Goal: Information Seeking & Learning: Understand process/instructions

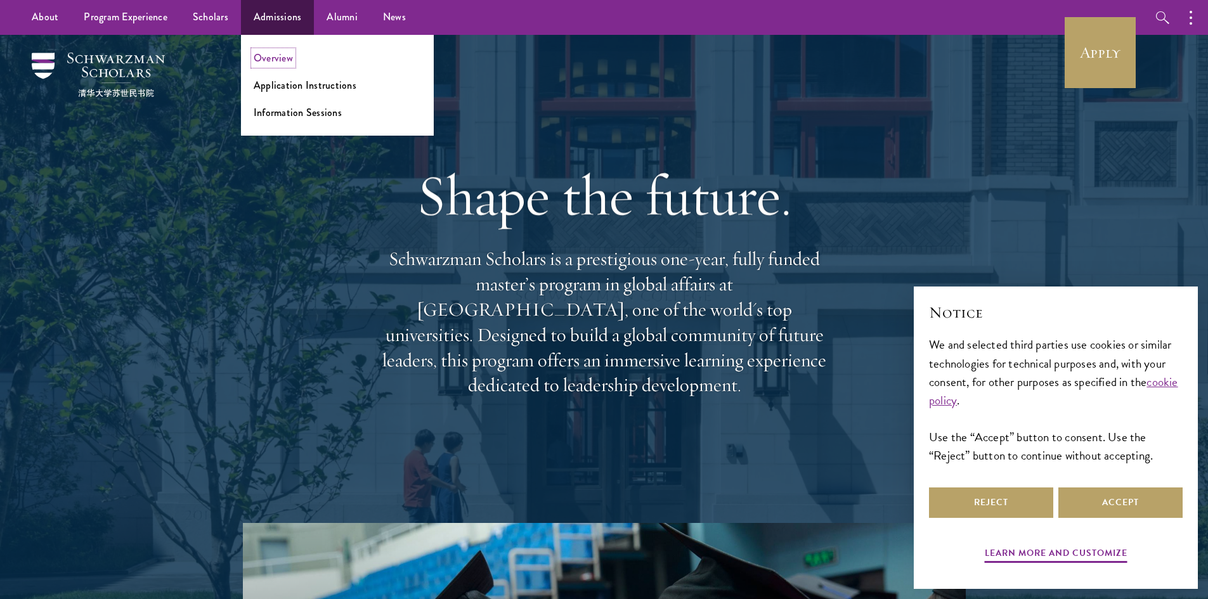
click at [275, 62] on link "Overview" at bounding box center [273, 58] width 39 height 15
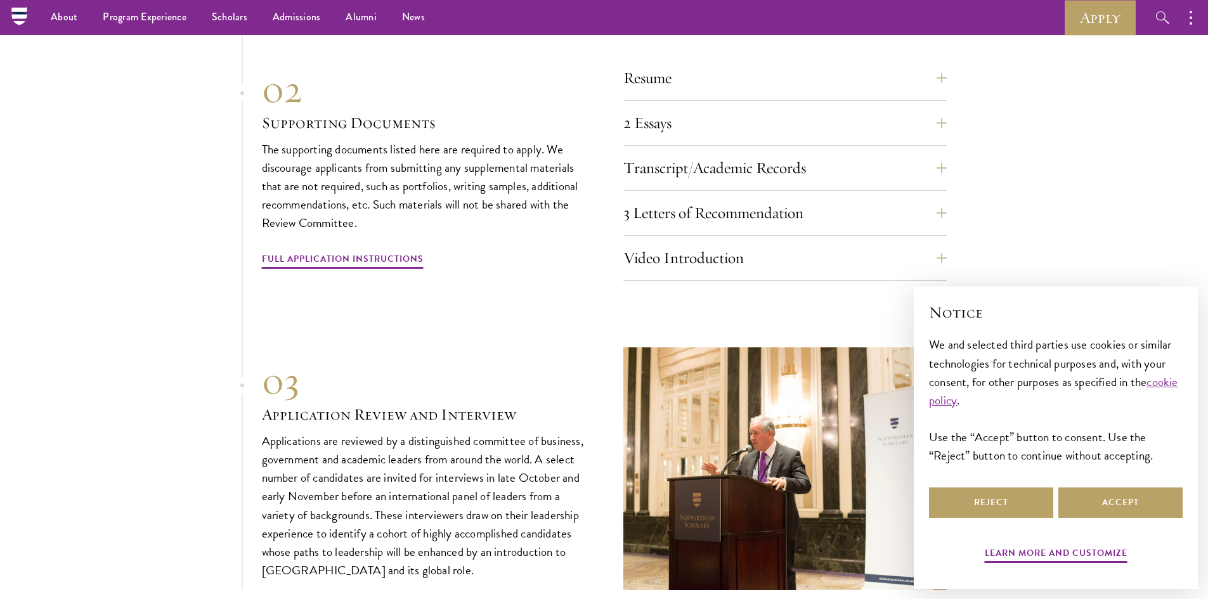
scroll to position [4123, 0]
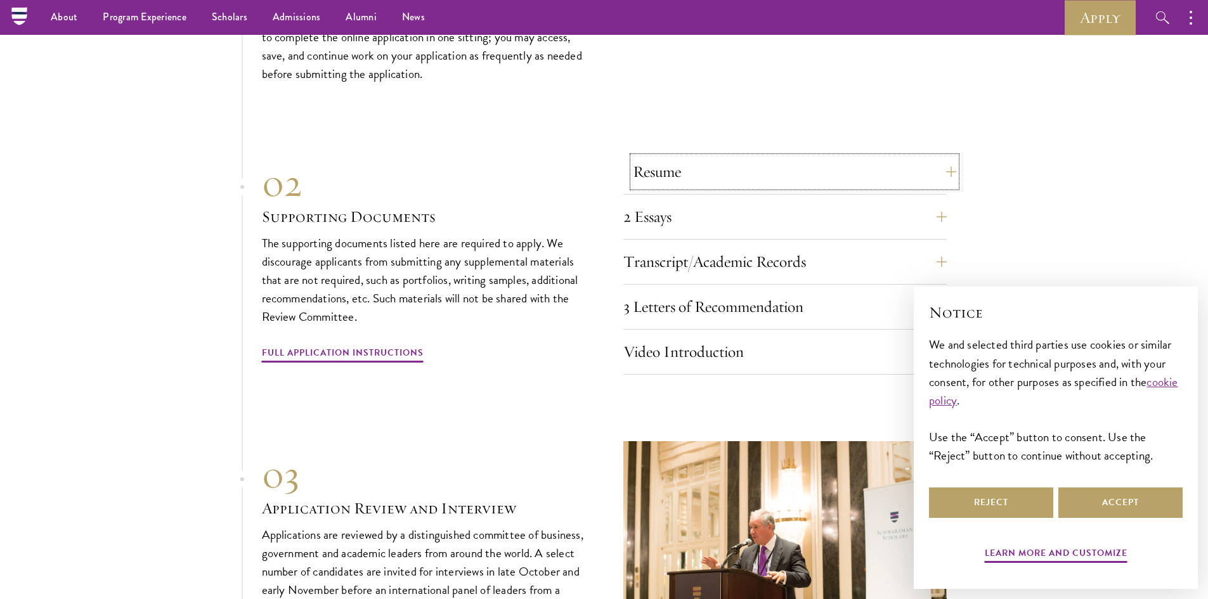
click at [664, 157] on button "Resume" at bounding box center [795, 172] width 324 height 30
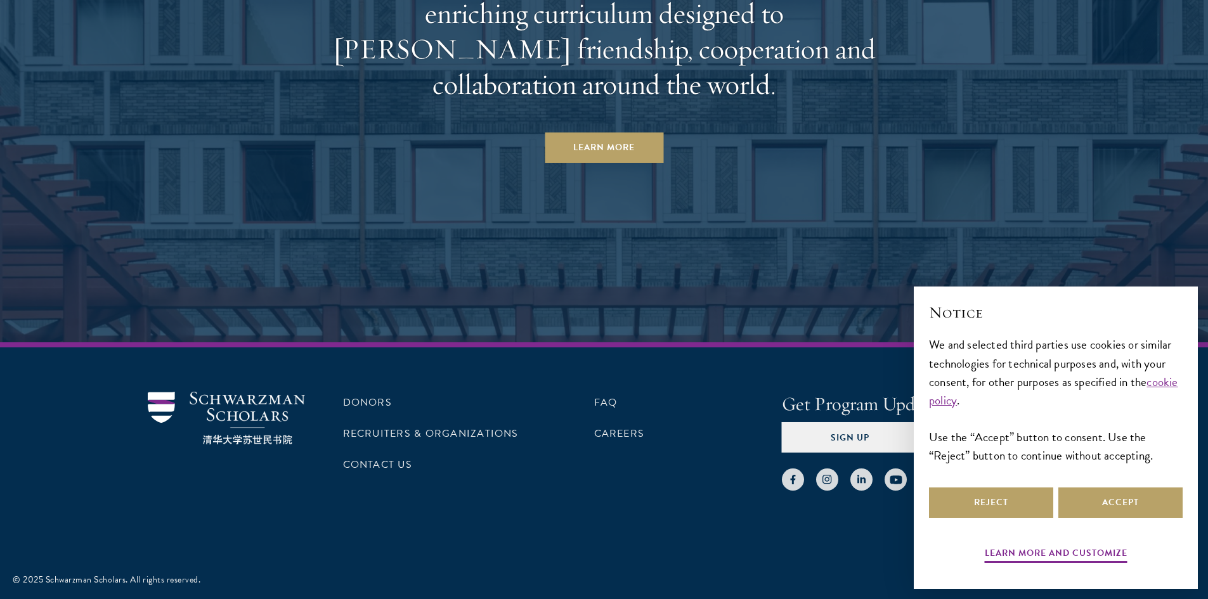
scroll to position [6580, 0]
